Goal: Task Accomplishment & Management: Use online tool/utility

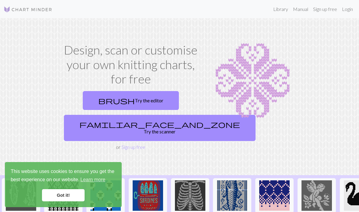
click at [345, 10] on link "Login" at bounding box center [347, 9] width 16 height 12
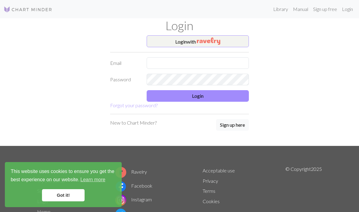
click at [220, 62] on input "text" at bounding box center [198, 63] width 102 height 12
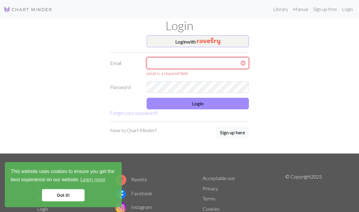
type input "[EMAIL_ADDRESS][DOMAIN_NAME]"
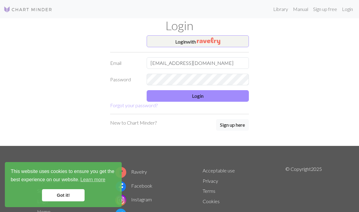
click at [222, 94] on button "Login" at bounding box center [198, 96] width 102 height 12
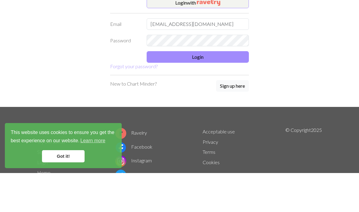
click at [210, 90] on button "Login" at bounding box center [198, 96] width 102 height 12
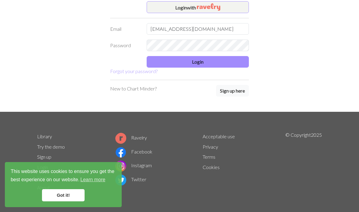
scroll to position [28, 0]
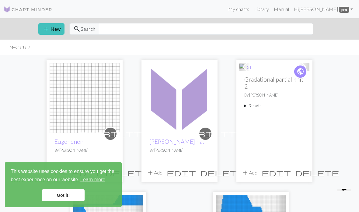
click at [67, 194] on link "Got it!" at bounding box center [63, 195] width 43 height 12
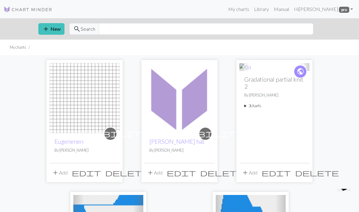
click at [45, 28] on span "add" at bounding box center [45, 29] width 7 height 9
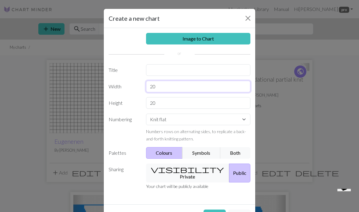
click at [189, 89] on input "20" at bounding box center [198, 87] width 105 height 12
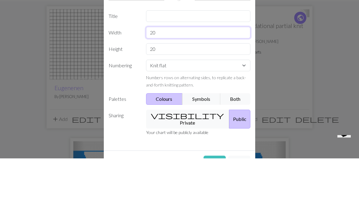
type input "2"
